Goal: Task Accomplishment & Management: Manage account settings

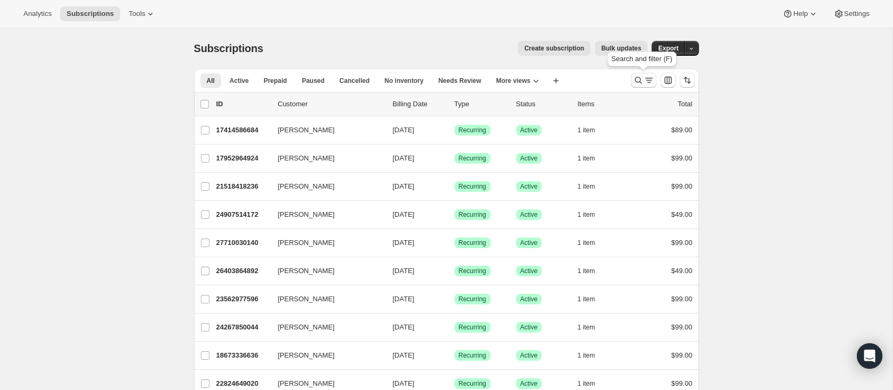
click at [634, 73] on button "Search and filter results" at bounding box center [644, 80] width 26 height 15
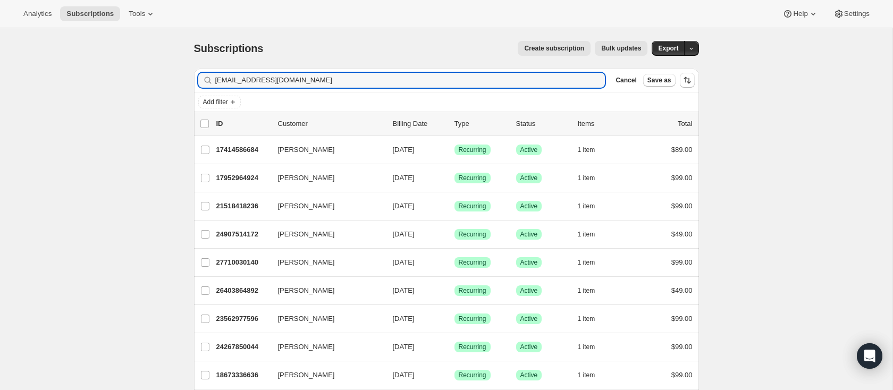
type input "[EMAIL_ADDRESS][DOMAIN_NAME]"
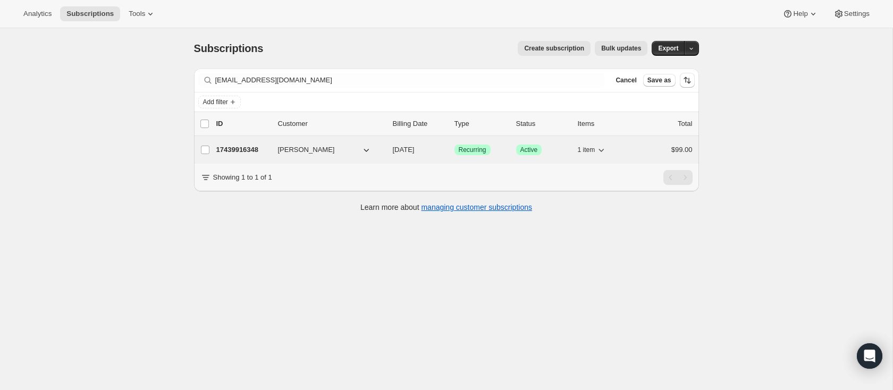
click at [238, 142] on div "17439916348 [PERSON_NAME] [DATE] Success Recurring Success Active 1 item $99.00" at bounding box center [454, 149] width 476 height 15
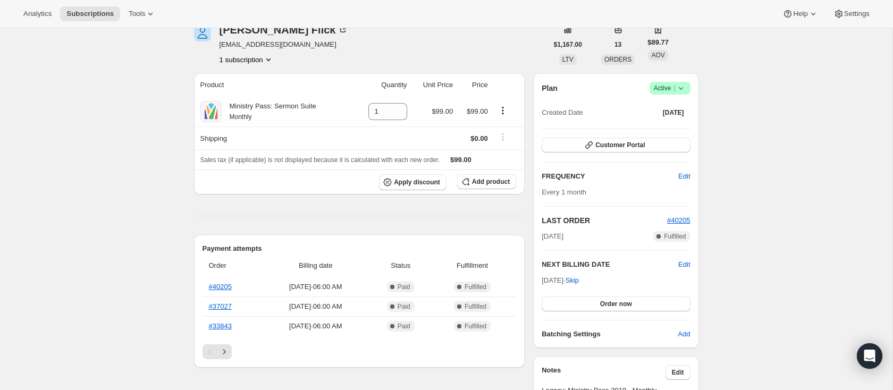
scroll to position [54, 0]
click at [685, 85] on icon at bounding box center [680, 87] width 11 height 11
click at [664, 122] on span "Cancel subscription" at bounding box center [667, 126] width 60 height 8
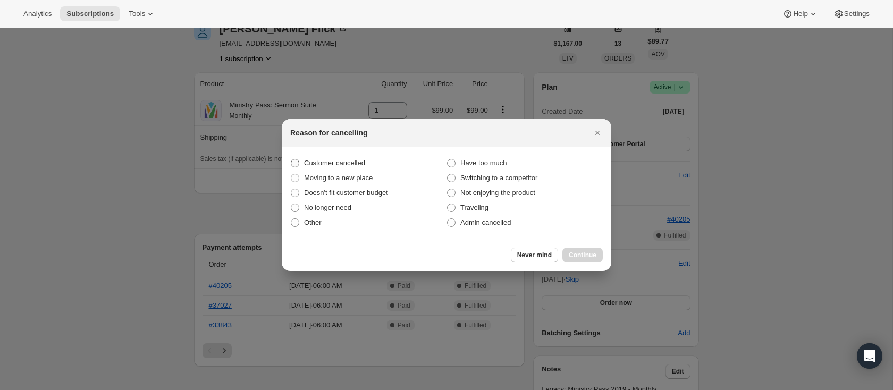
click at [312, 165] on span "Customer cancelled" at bounding box center [334, 163] width 61 height 8
click at [291, 159] on input "Customer cancelled" at bounding box center [291, 159] width 1 height 1
radio input "true"
click at [573, 253] on span "Continue" at bounding box center [583, 255] width 28 height 9
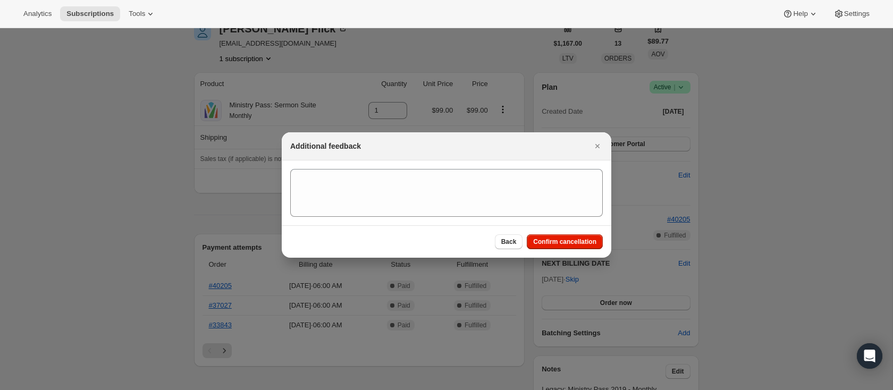
click at [389, 168] on section ":rbt:" at bounding box center [447, 193] width 330 height 65
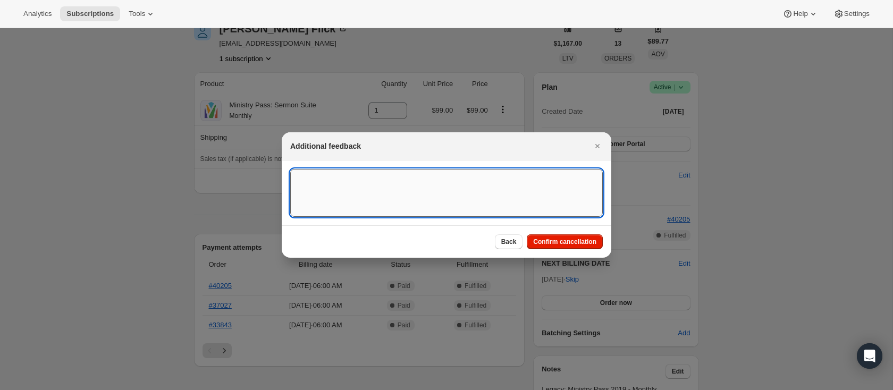
click at [386, 181] on textarea ":rbt:" at bounding box center [446, 193] width 313 height 48
type textarea "Canceled on 10/6"
click at [563, 242] on span "Confirm cancellation" at bounding box center [564, 242] width 63 height 9
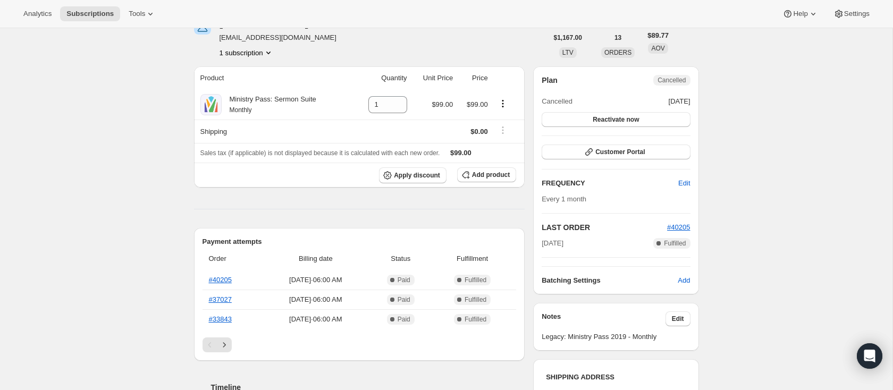
scroll to position [111, 0]
